Goal: Transaction & Acquisition: Purchase product/service

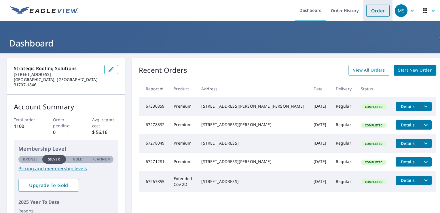
click at [366, 11] on link "Order" at bounding box center [377, 11] width 23 height 12
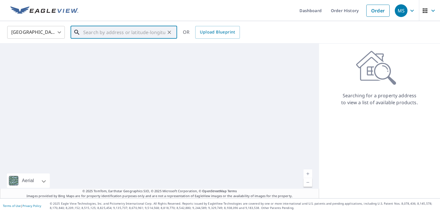
click at [150, 36] on input "text" at bounding box center [124, 32] width 82 height 16
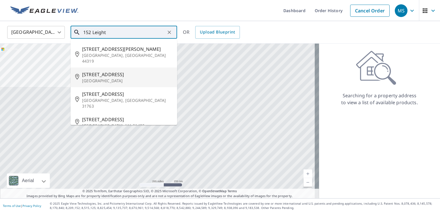
click at [127, 71] on span "[STREET_ADDRESS]" at bounding box center [127, 74] width 90 height 7
type input "[STREET_ADDRESS][PERSON_NAME]"
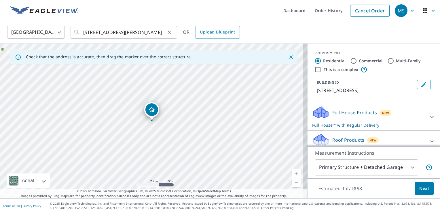
click at [168, 33] on icon "Clear" at bounding box center [170, 32] width 6 height 6
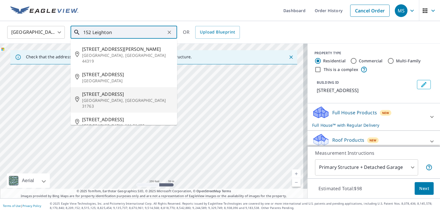
click at [133, 90] on span "[STREET_ADDRESS]" at bounding box center [127, 93] width 90 height 7
type input "[STREET_ADDRESS][PERSON_NAME]"
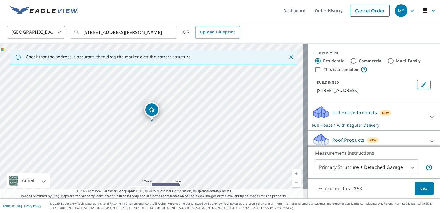
click at [369, 167] on body "MS MS Dashboard Order History Cancel Order MS [GEOGRAPHIC_DATA] [GEOGRAPHIC_DAT…" at bounding box center [220, 106] width 440 height 213
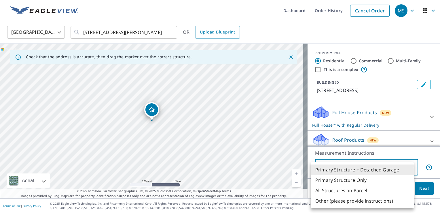
click at [363, 177] on li "Primary Structure Only" at bounding box center [362, 180] width 103 height 10
type input "2"
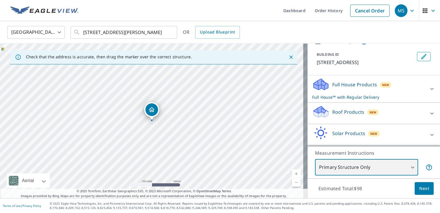
scroll to position [19, 0]
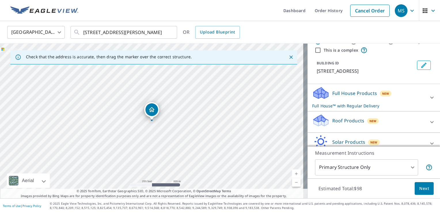
click at [341, 97] on div "Full House Products New Full House™ with Regular Delivery" at bounding box center [368, 97] width 113 height 22
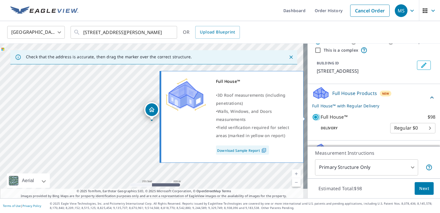
click at [312, 115] on input "Full House™ $98" at bounding box center [316, 117] width 9 height 7
checkbox input "false"
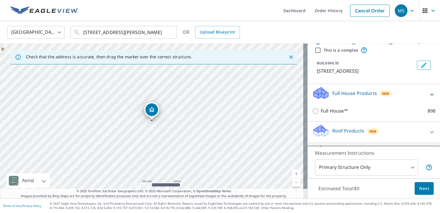
scroll to position [48, 0]
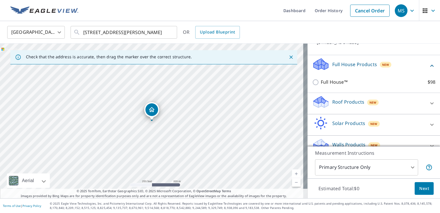
click at [335, 103] on p "Roof Products" at bounding box center [348, 101] width 32 height 7
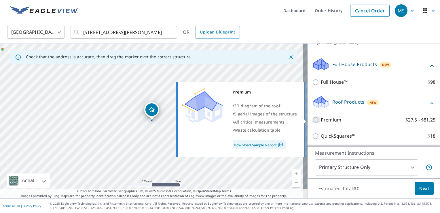
click at [312, 117] on input "Premium $27.5 - $81.25" at bounding box center [316, 119] width 9 height 7
checkbox input "true"
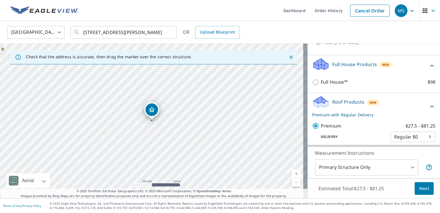
click at [313, 118] on div "Premium $27.5 - $81.25 Delivery Regular $0 8 ​" at bounding box center [373, 132] width 123 height 29
click at [314, 116] on p "Premium with Regular Delivery" at bounding box center [370, 115] width 116 height 6
click at [327, 112] on p "Premium with Regular Delivery" at bounding box center [368, 115] width 113 height 6
click at [423, 187] on span "Next" at bounding box center [425, 188] width 10 height 7
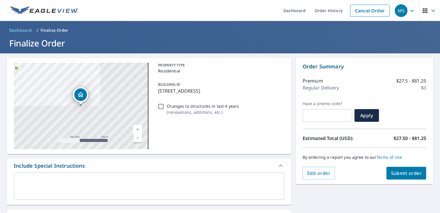
click at [408, 171] on span "Submit order" at bounding box center [406, 173] width 31 height 6
